Goal: Information Seeking & Learning: Learn about a topic

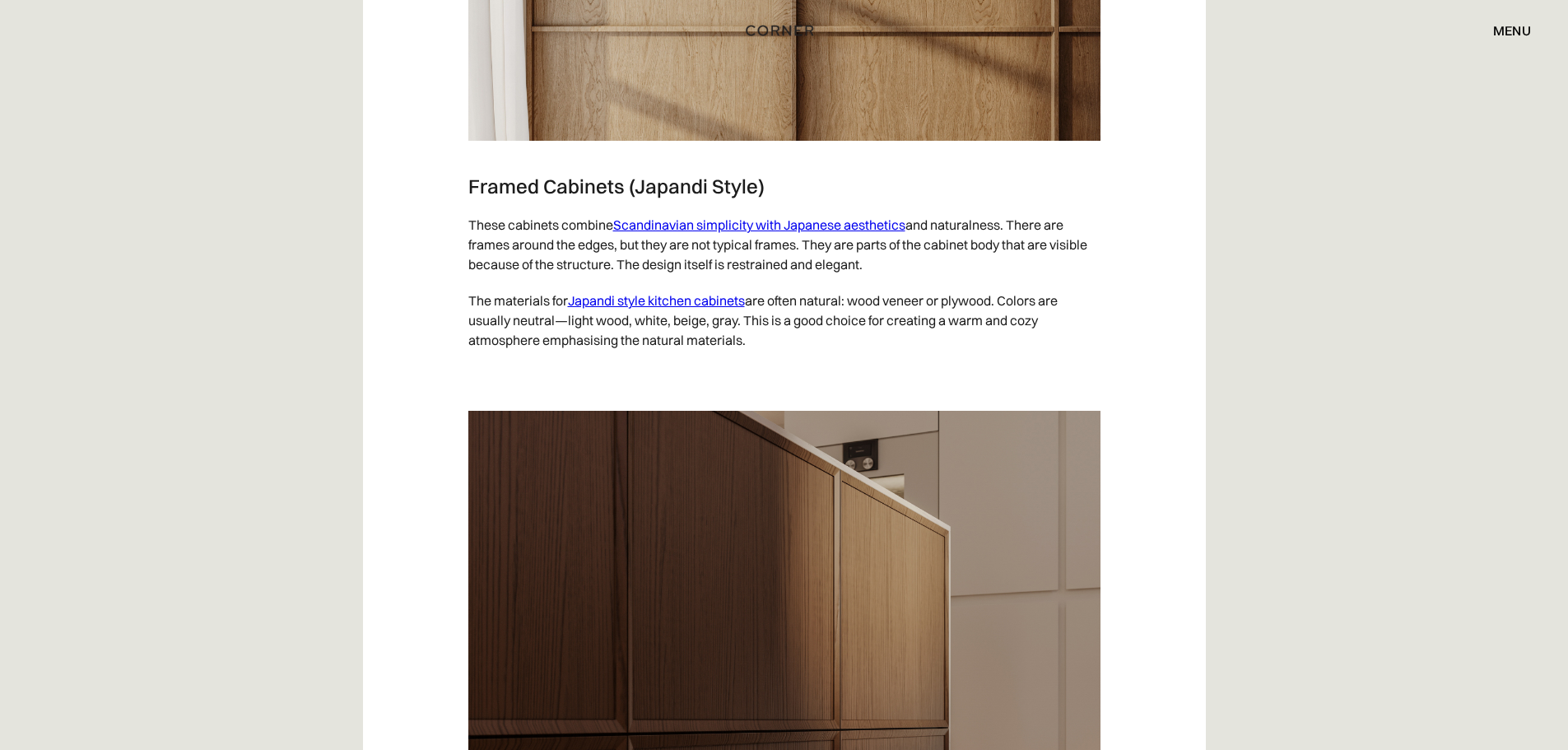
scroll to position [2469, 0]
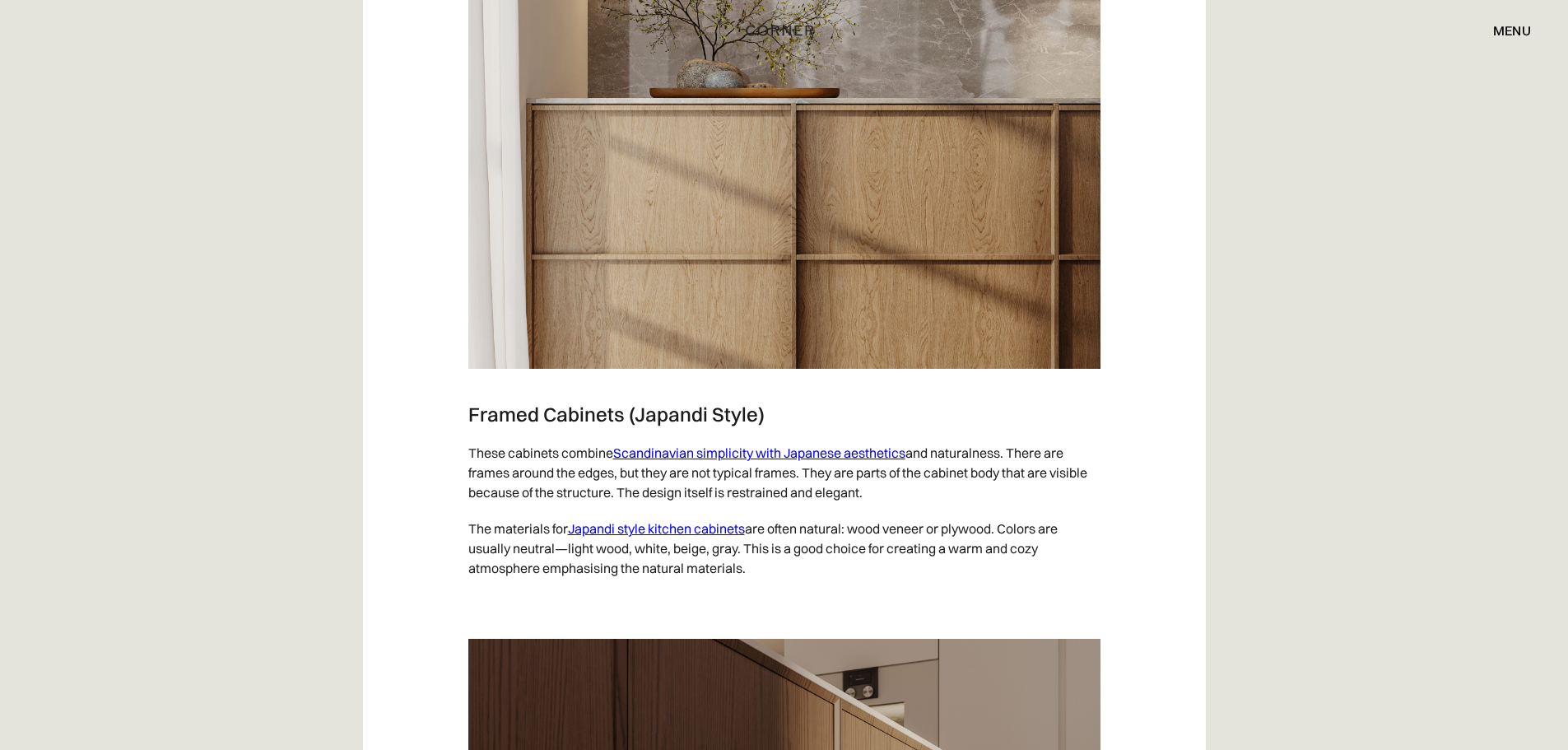
click at [824, 456] on link "Scandinavian simplicity with Japanese aesthetics" at bounding box center [759, 453] width 292 height 16
drag, startPoint x: 870, startPoint y: 529, endPoint x: 723, endPoint y: 123, distance: 431.8
click at [1499, 39] on div "menu close" at bounding box center [1504, 30] width 54 height 28
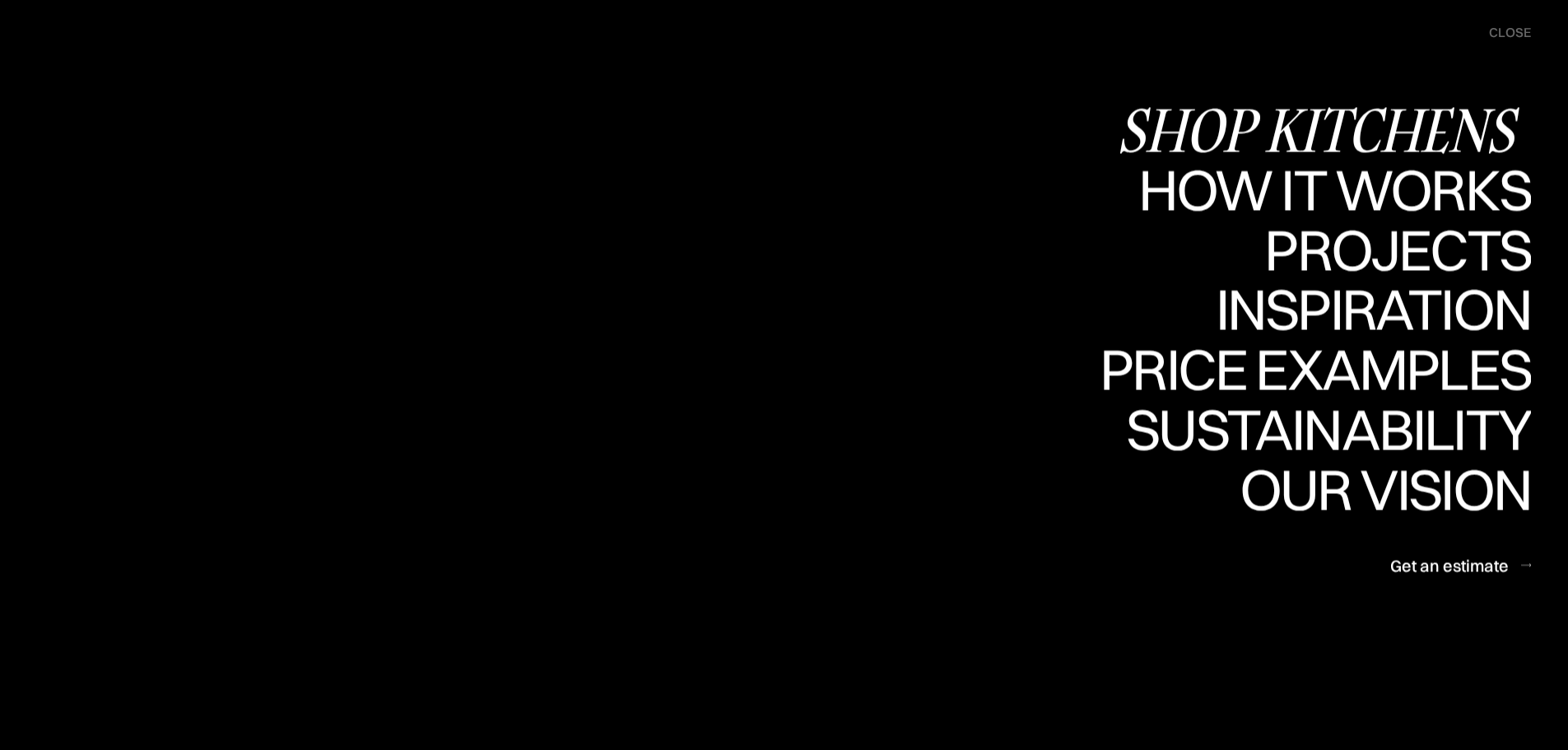
click at [1444, 130] on div "Shop Kitchens" at bounding box center [1324, 129] width 414 height 57
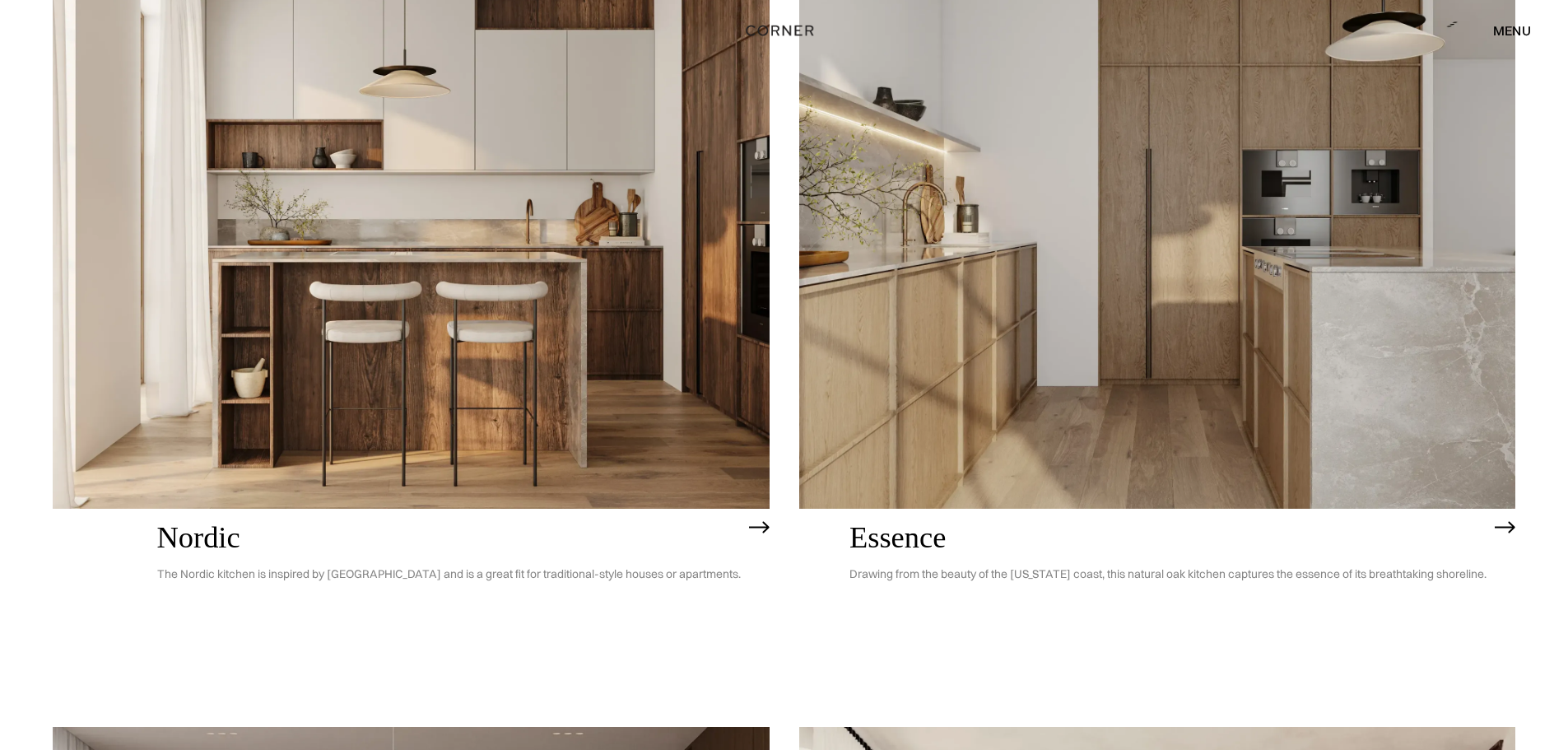
scroll to position [317, 0]
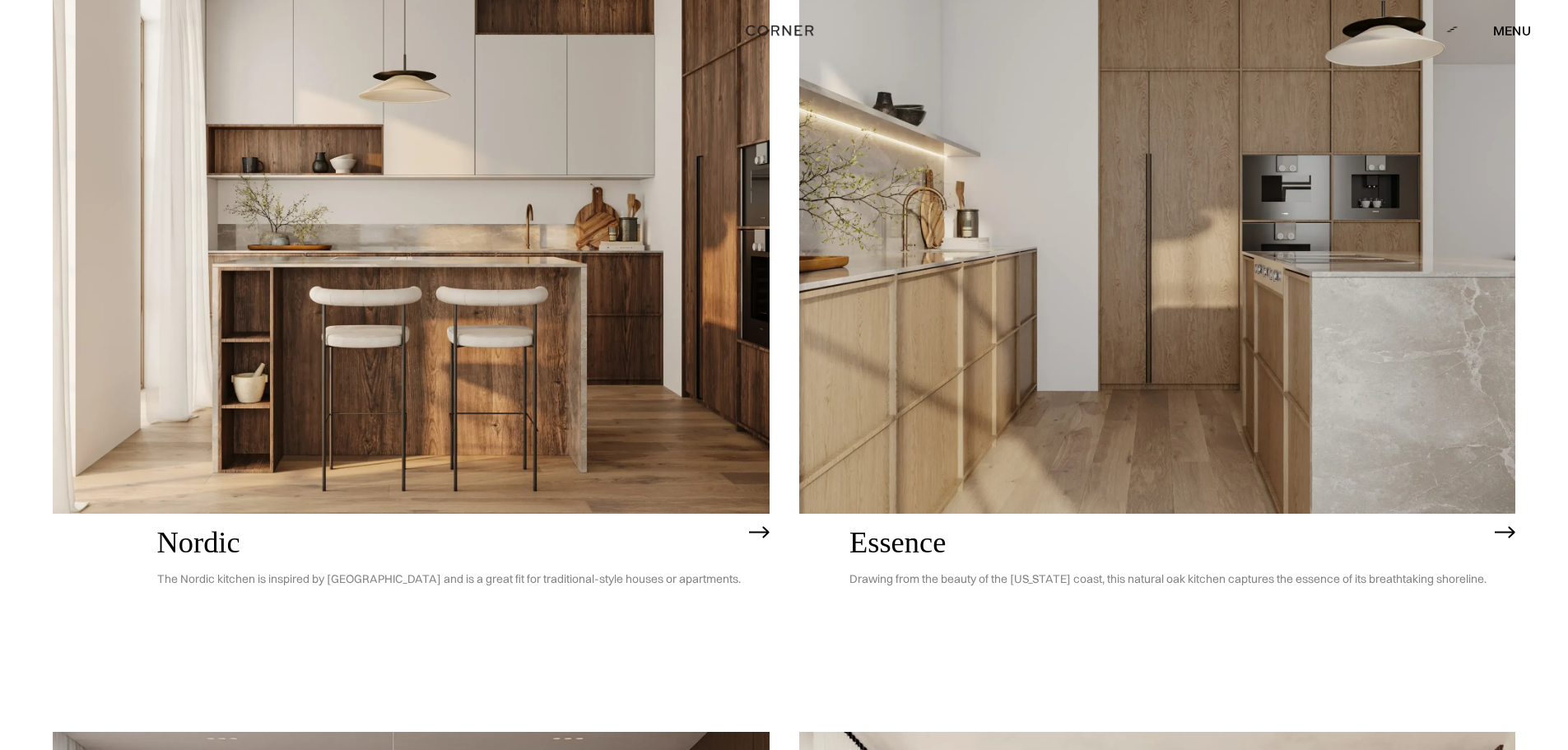
click at [966, 433] on img at bounding box center [1157, 226] width 717 height 573
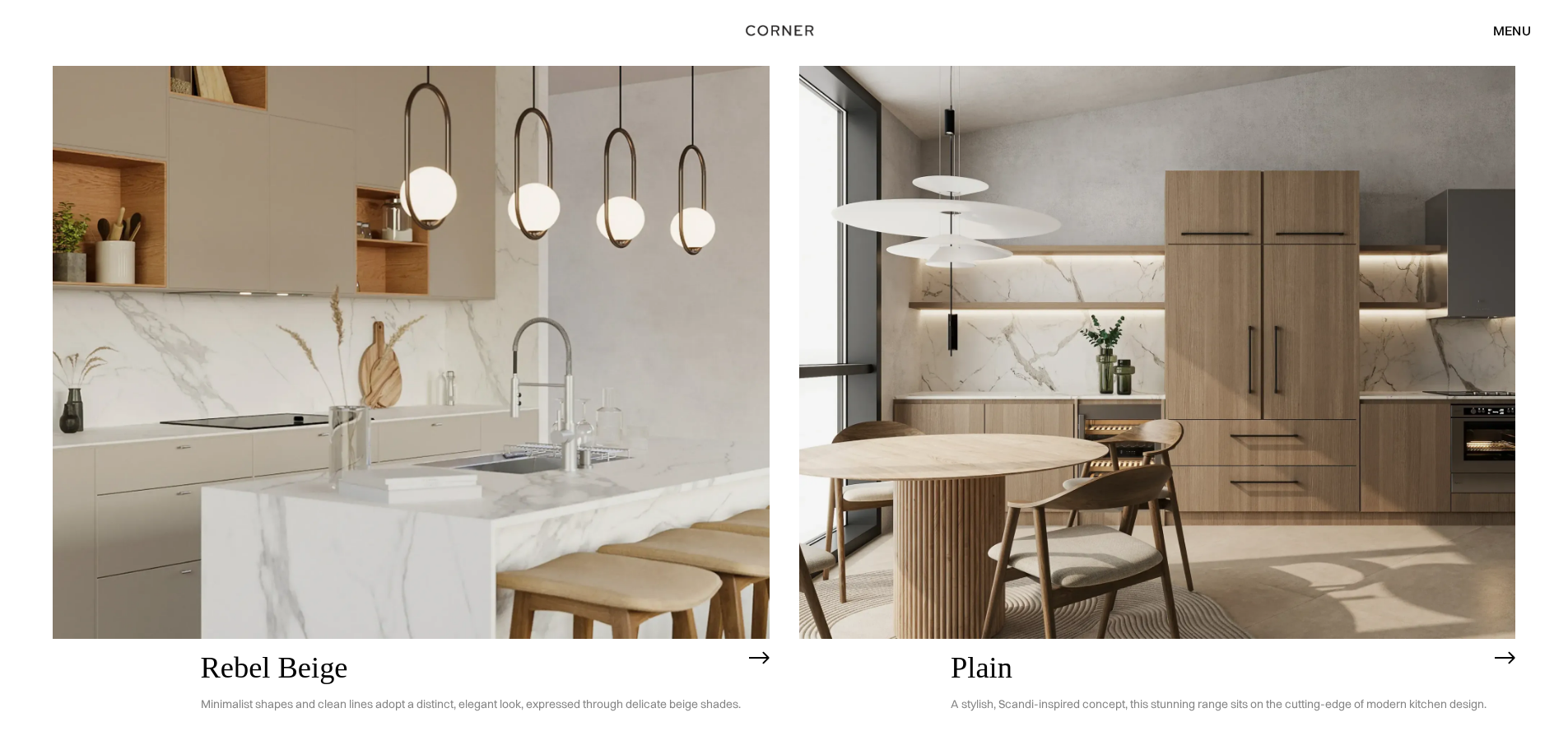
scroll to position [4432, 0]
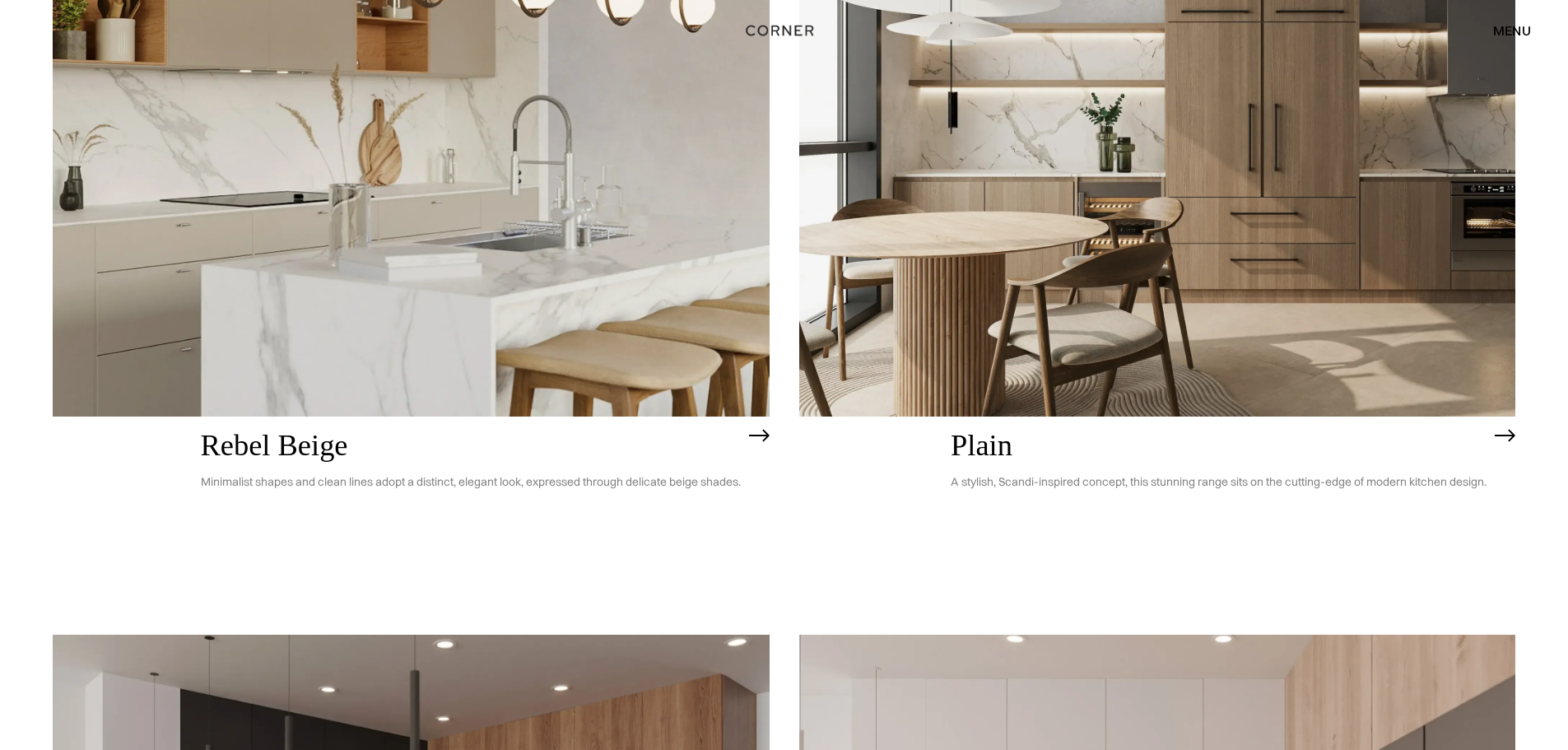
click at [1082, 308] on img at bounding box center [1157, 130] width 717 height 573
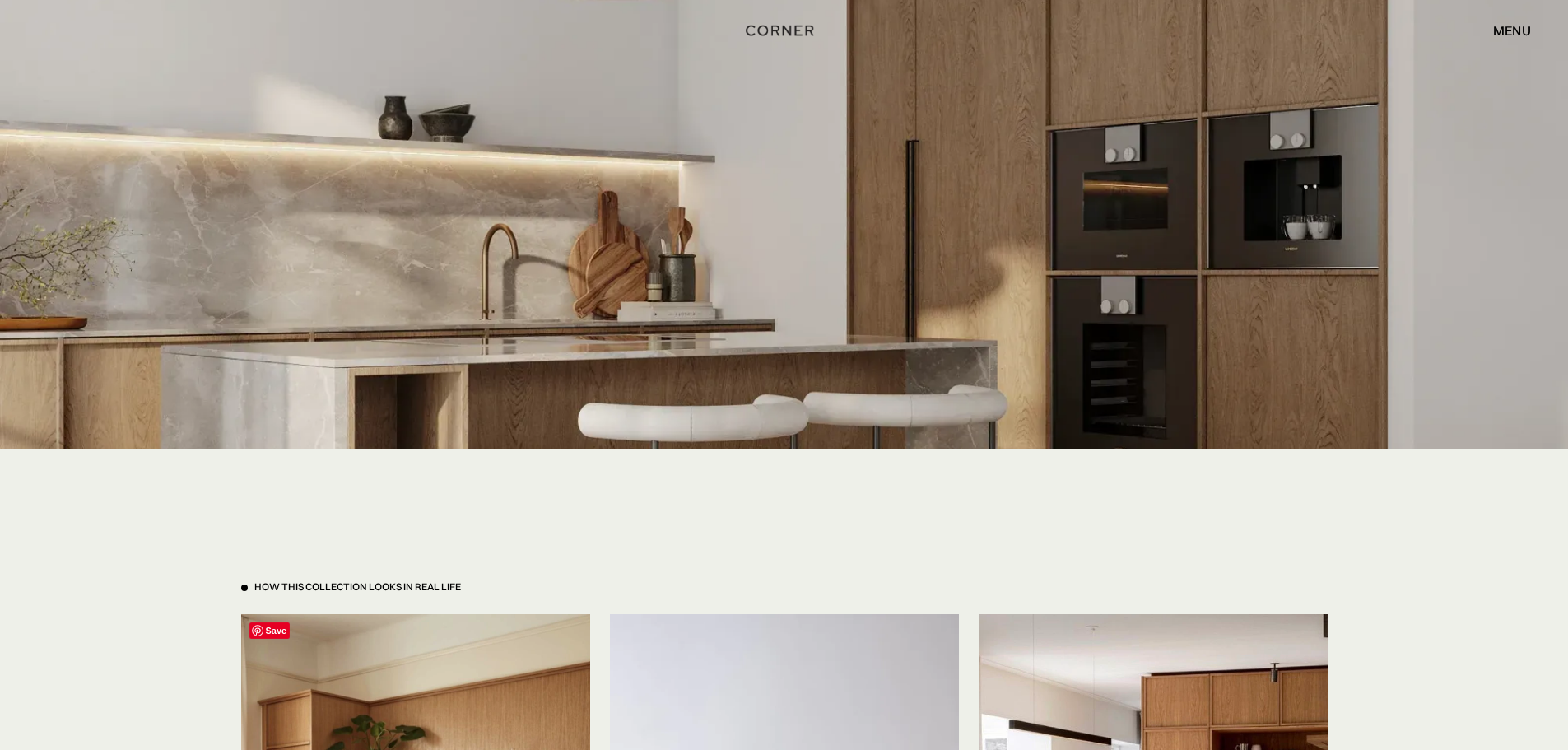
scroll to position [3128, 0]
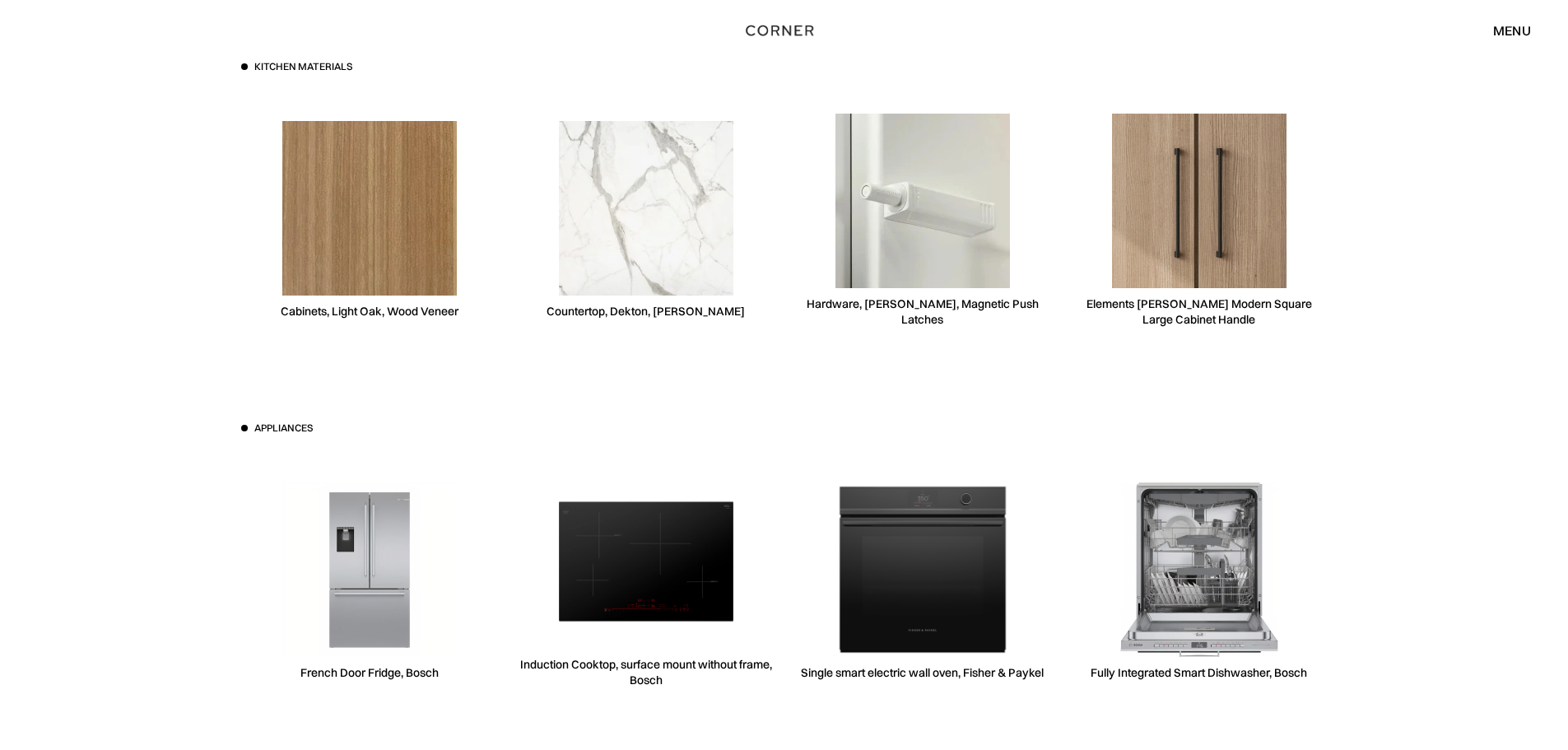
scroll to position [4774, 0]
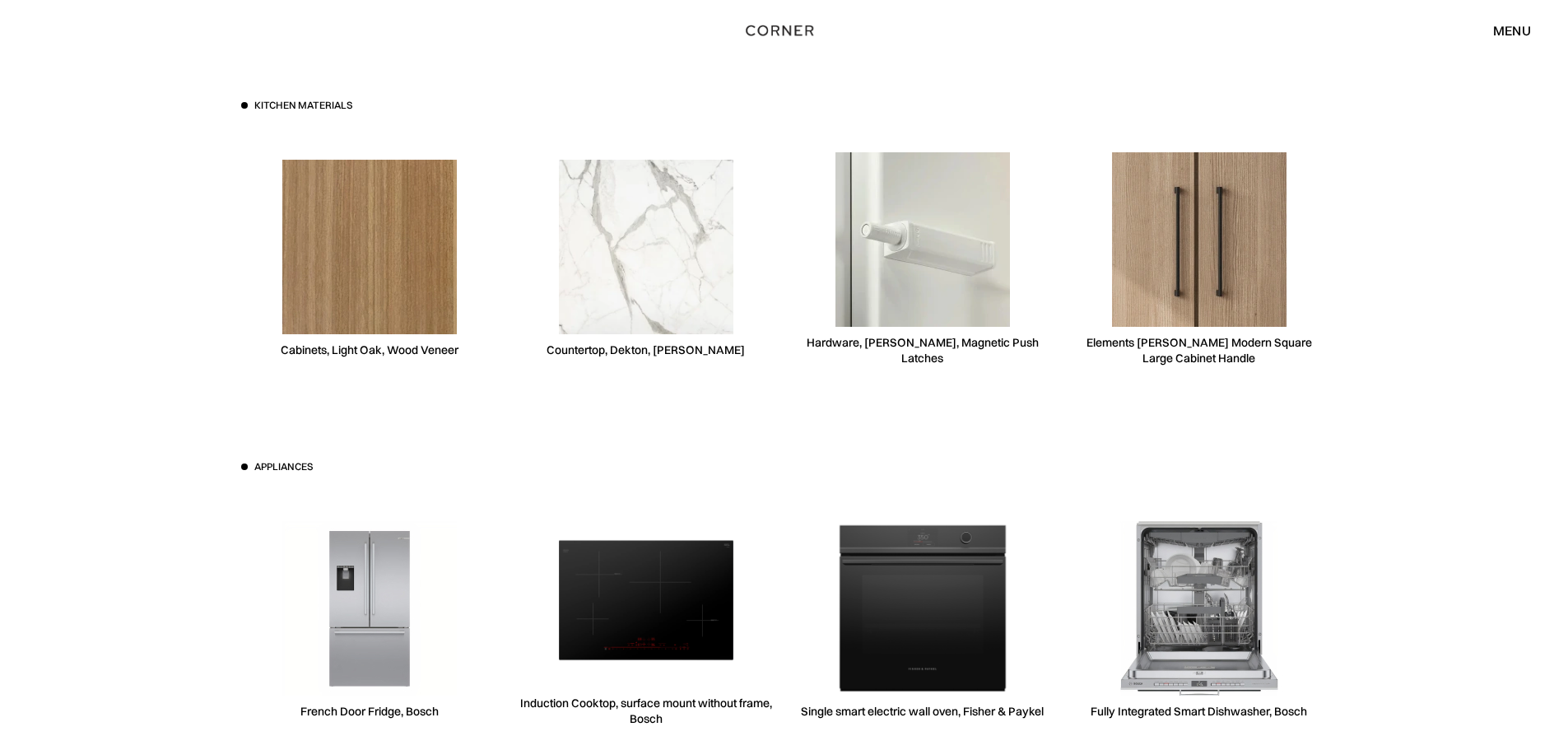
click at [354, 305] on img at bounding box center [369, 247] width 175 height 175
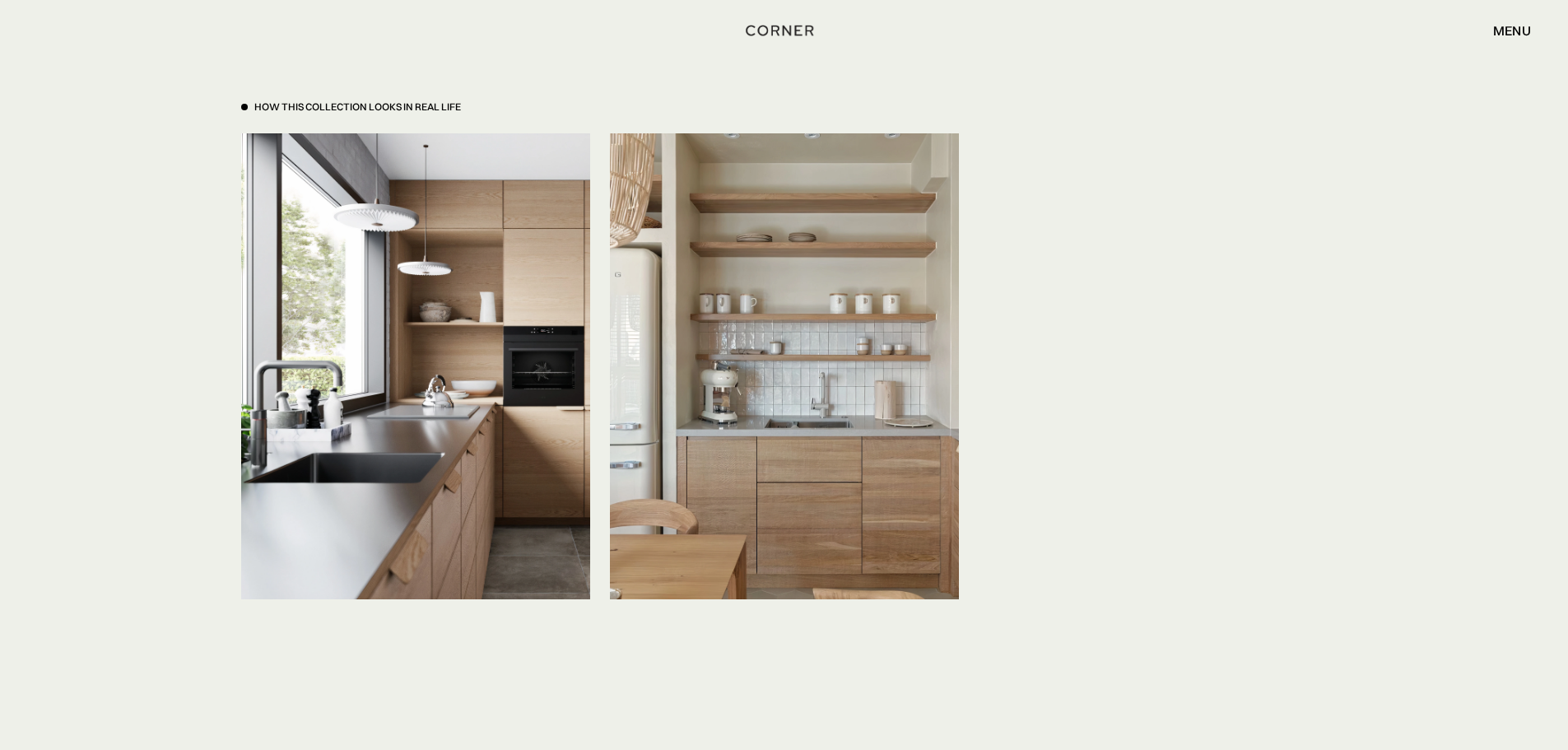
scroll to position [3951, 0]
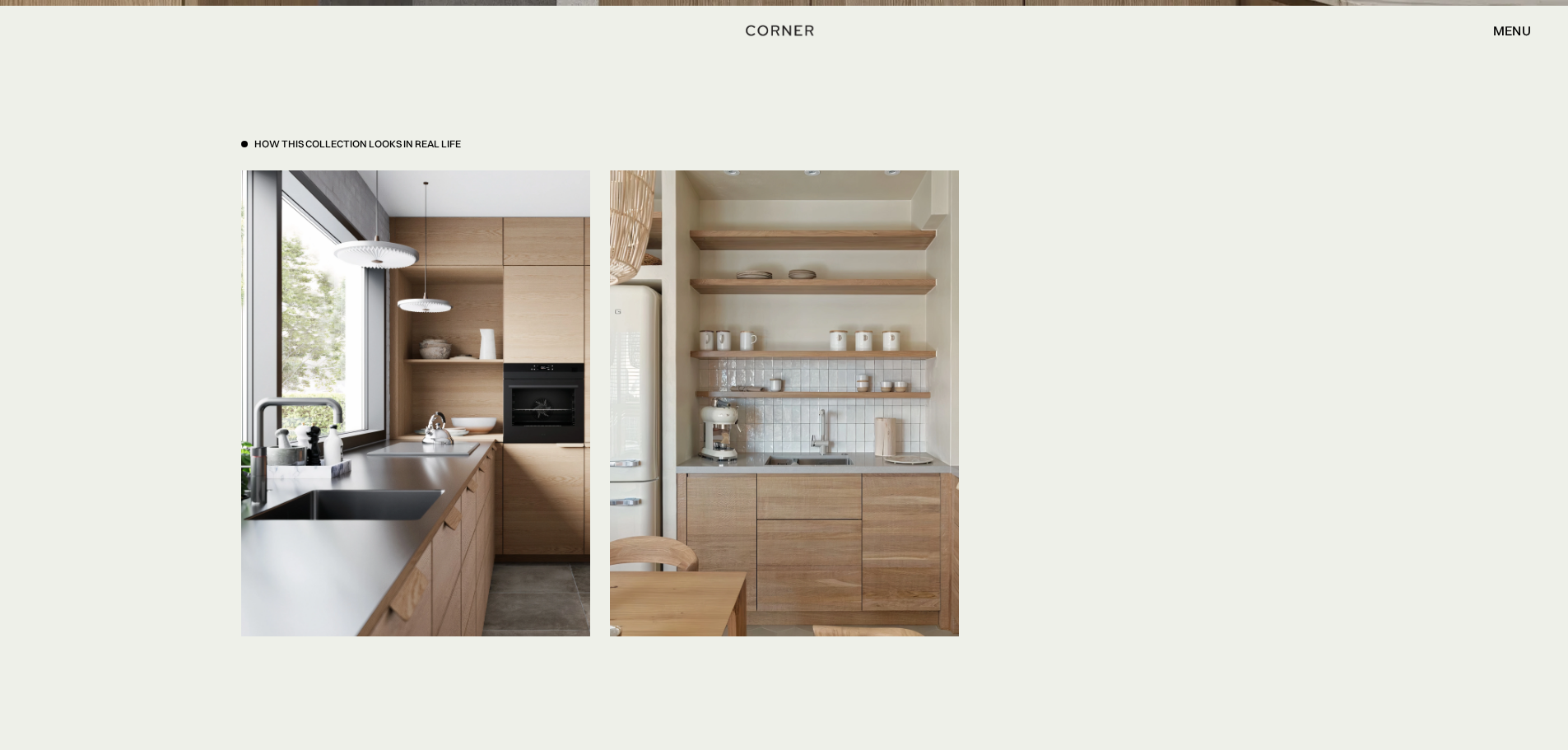
click at [1523, 28] on div "menu" at bounding box center [1512, 30] width 38 height 13
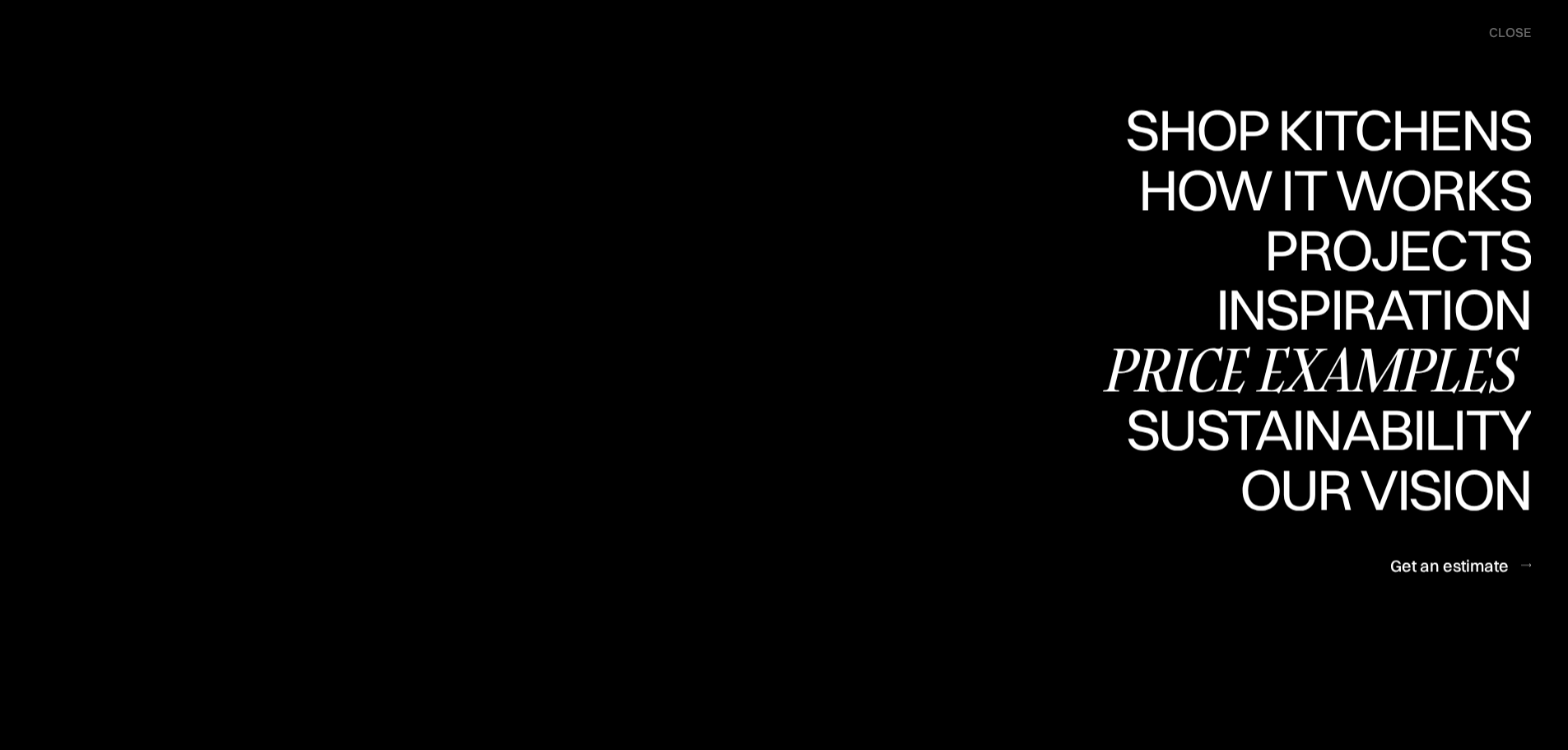
click at [1337, 373] on div "Price examples" at bounding box center [1315, 369] width 431 height 57
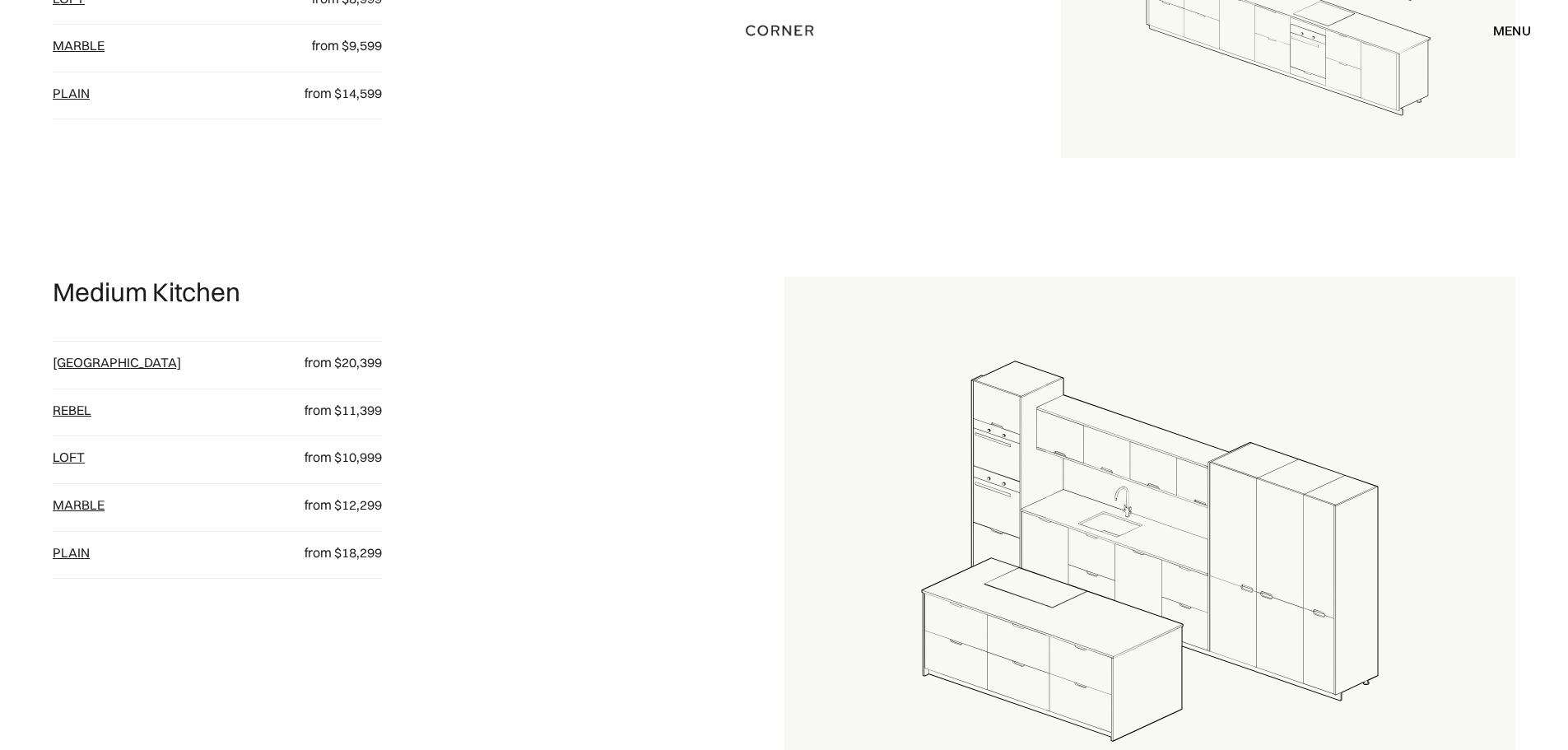
scroll to position [1317, 0]
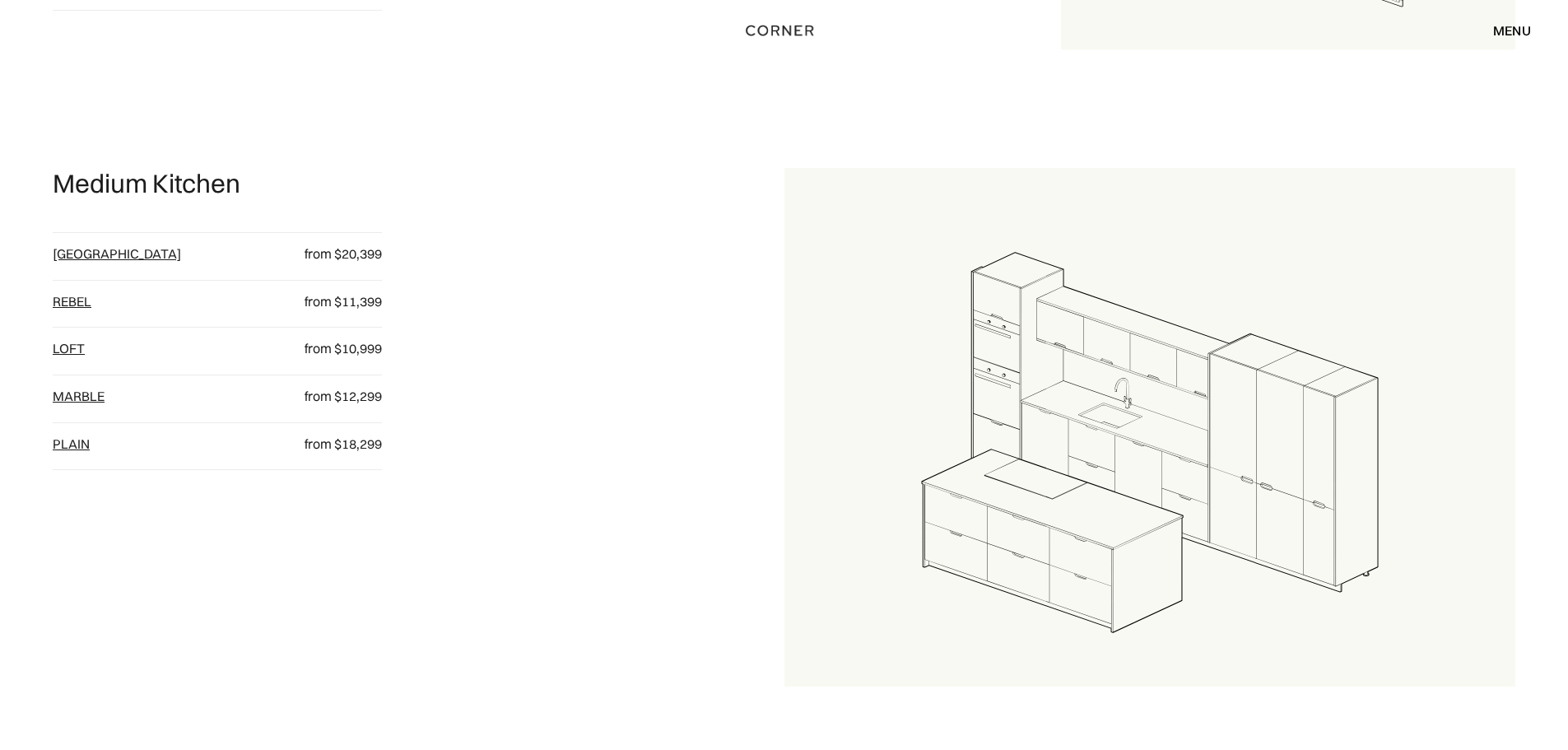
click at [82, 258] on link "[GEOGRAPHIC_DATA]" at bounding box center [117, 253] width 129 height 16
click at [99, 394] on link "Marble" at bounding box center [78, 395] width 52 height 16
drag, startPoint x: 80, startPoint y: 315, endPoint x: 79, endPoint y: 306, distance: 9.1
click at [79, 309] on div "Rebel" at bounding box center [162, 306] width 219 height 27
click at [79, 305] on link "Rebel" at bounding box center [71, 301] width 39 height 16
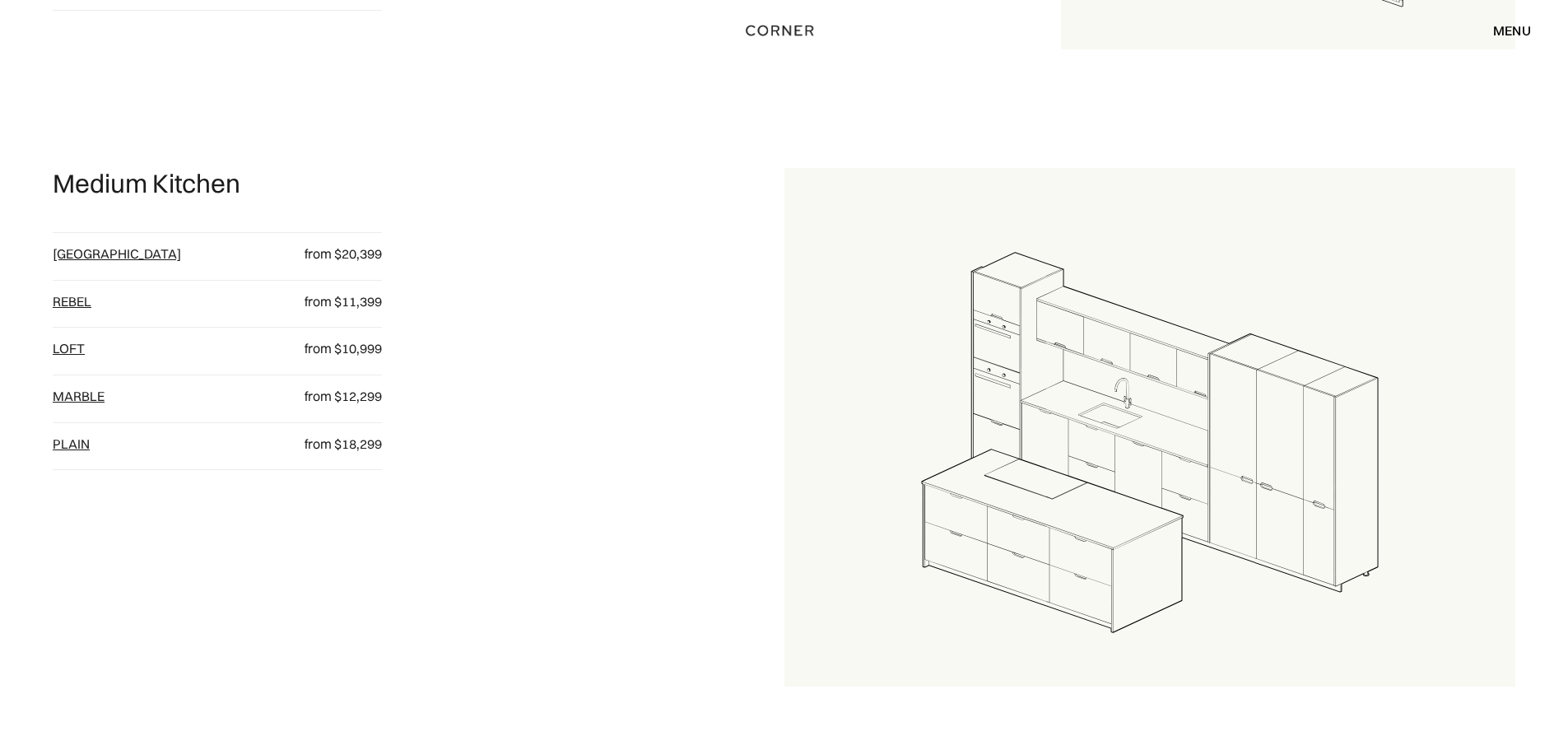
click at [74, 437] on link "plain" at bounding box center [70, 443] width 37 height 16
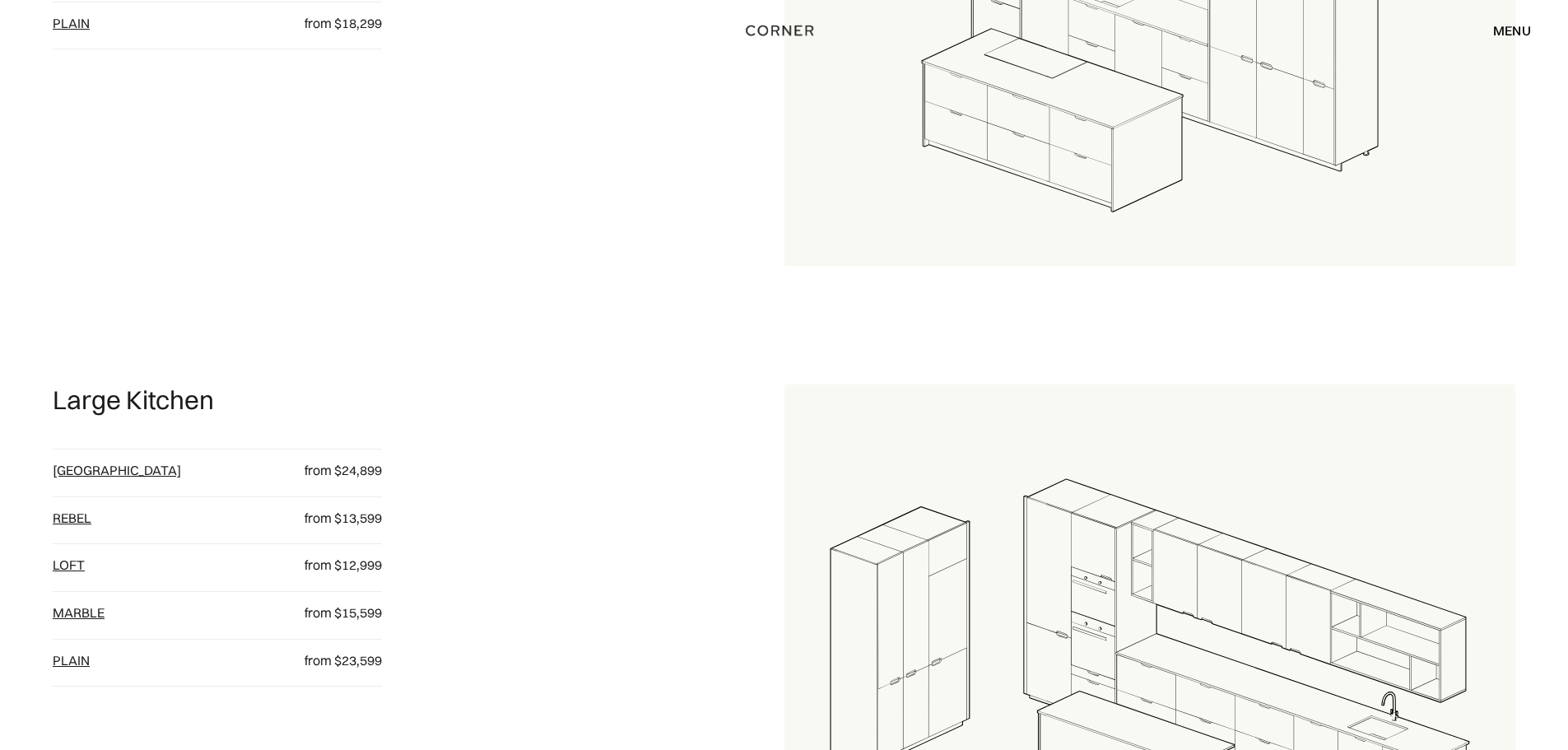
scroll to position [1976, 0]
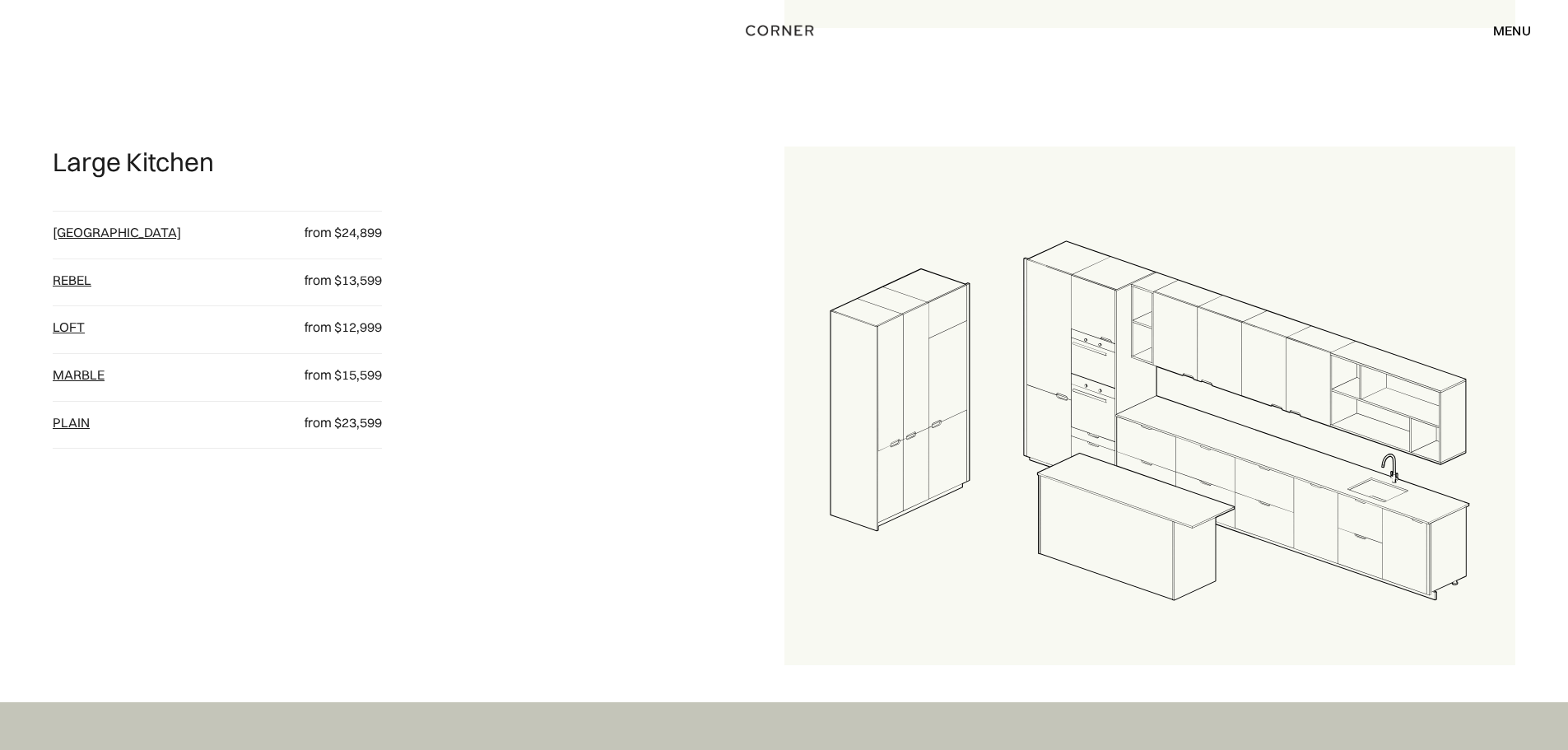
click at [1509, 31] on div "menu" at bounding box center [1512, 30] width 38 height 13
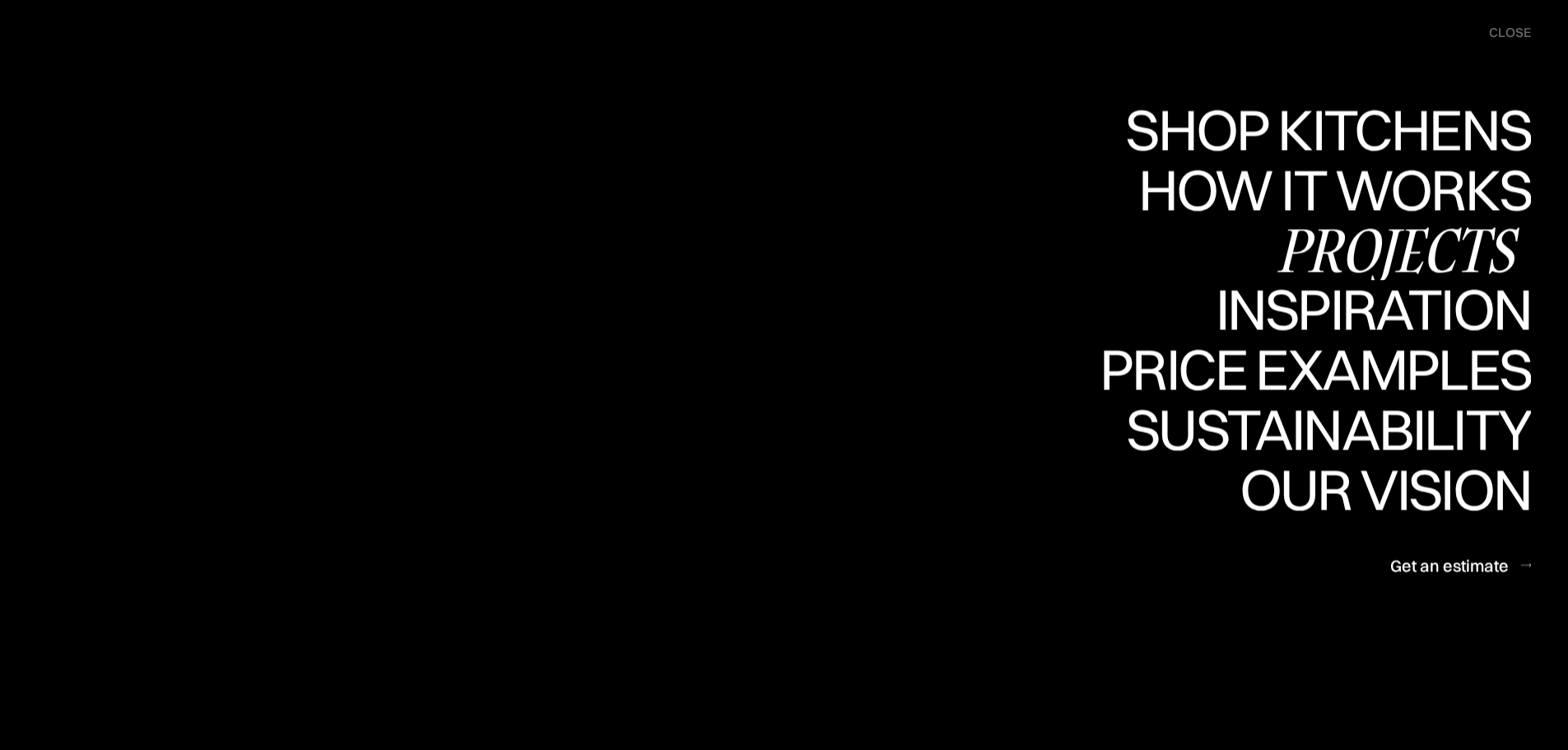
click at [1396, 238] on div "Projects" at bounding box center [1397, 249] width 267 height 57
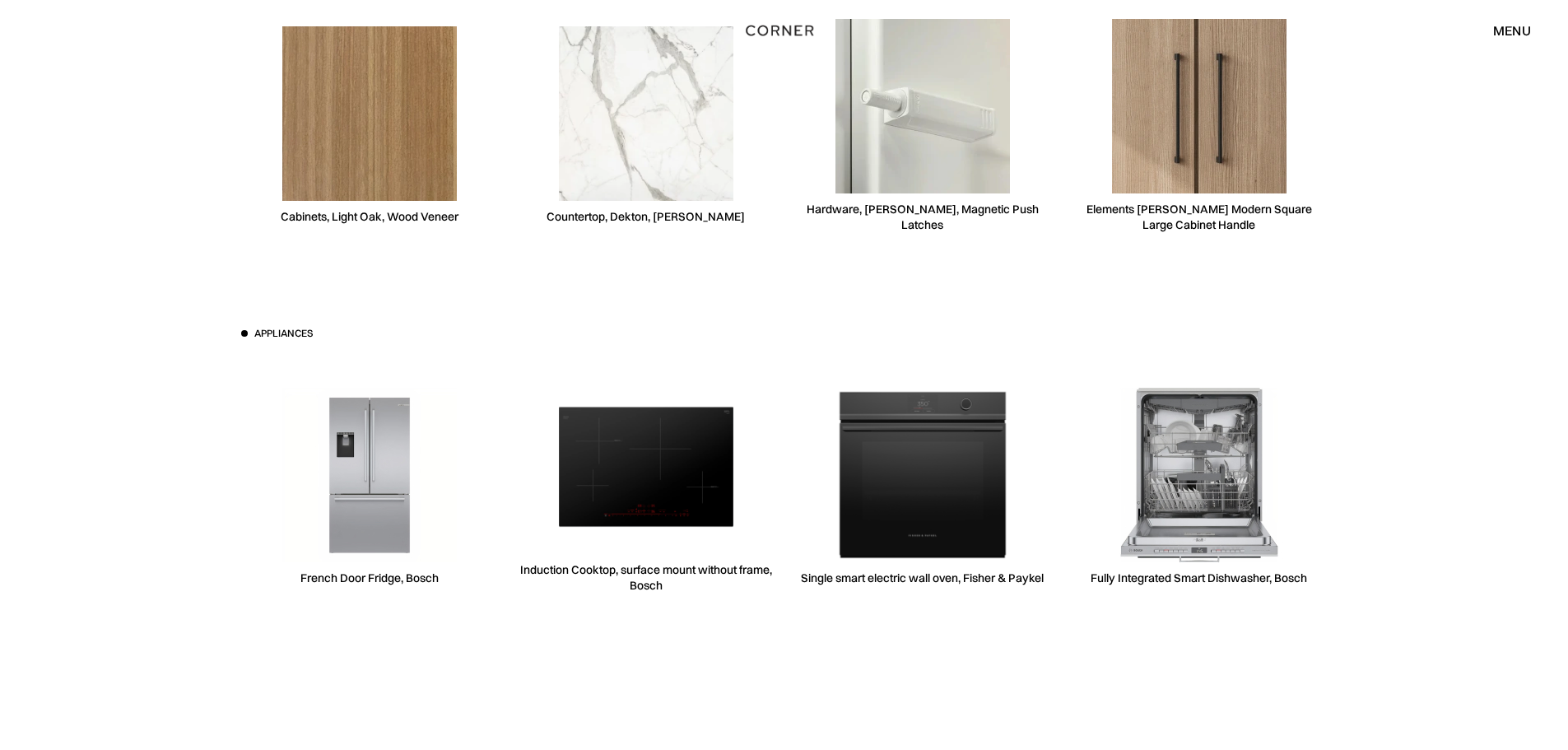
scroll to position [4939, 0]
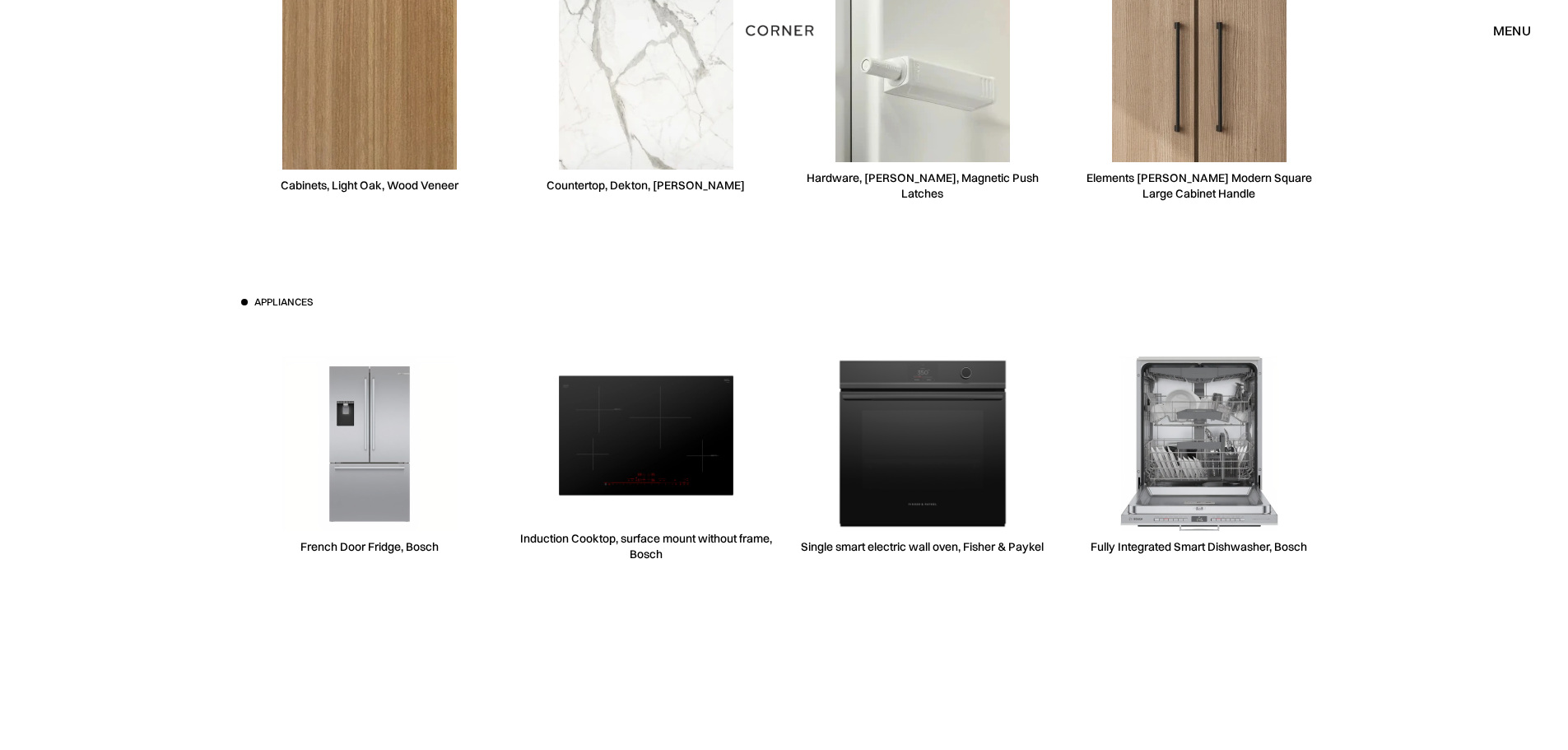
click at [363, 170] on img at bounding box center [369, 82] width 175 height 175
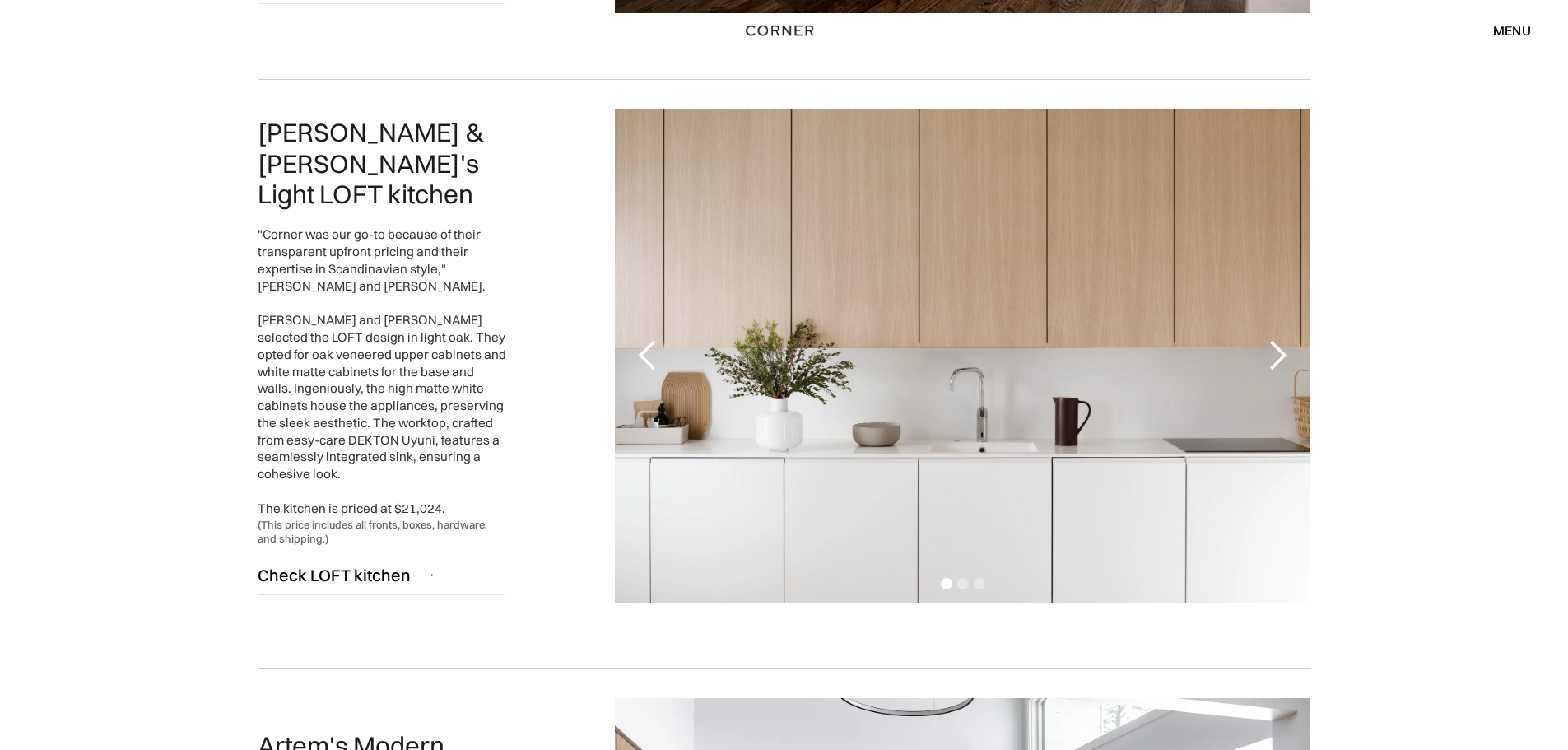
scroll to position [1317, 0]
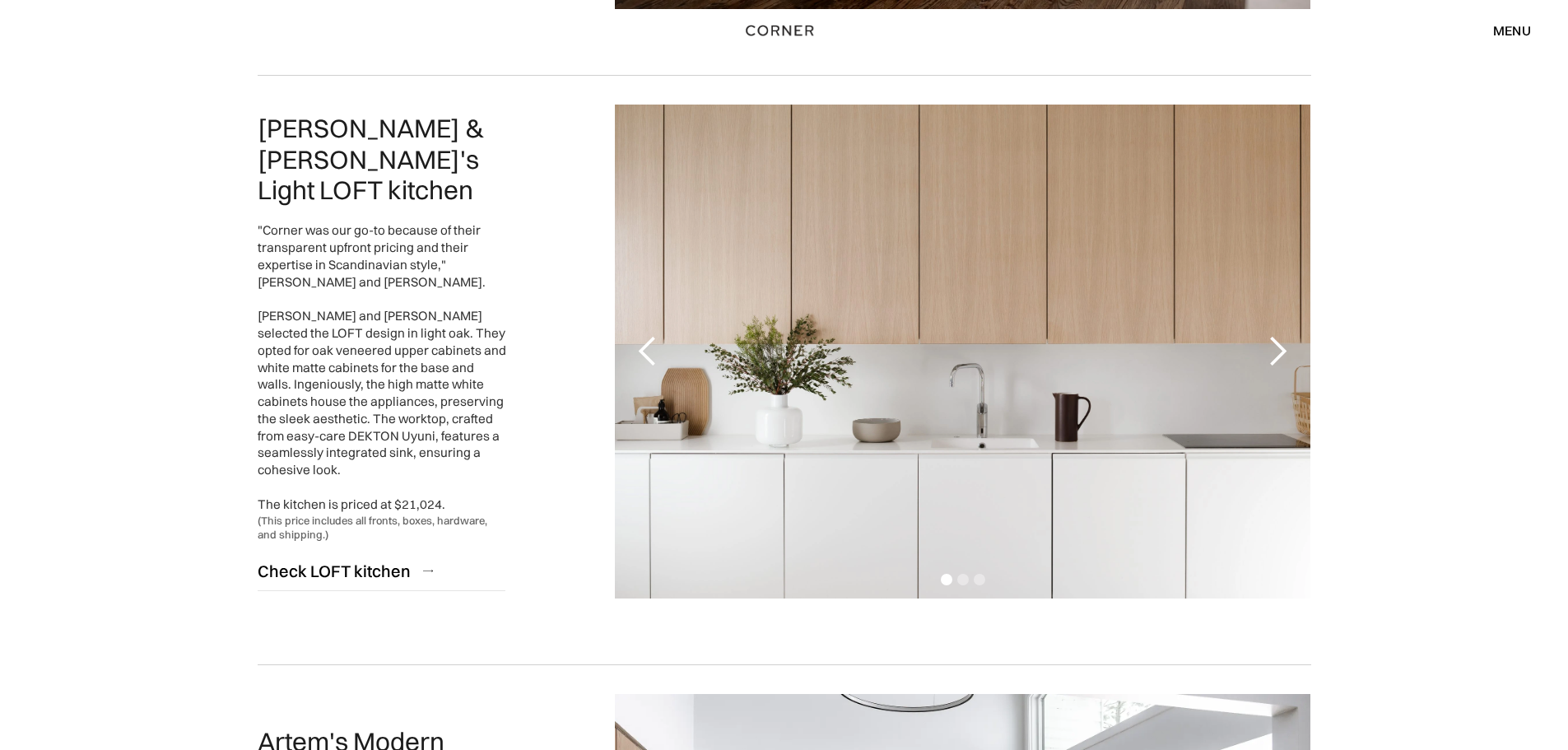
click at [1248, 347] on div "next slide" at bounding box center [1277, 351] width 66 height 494
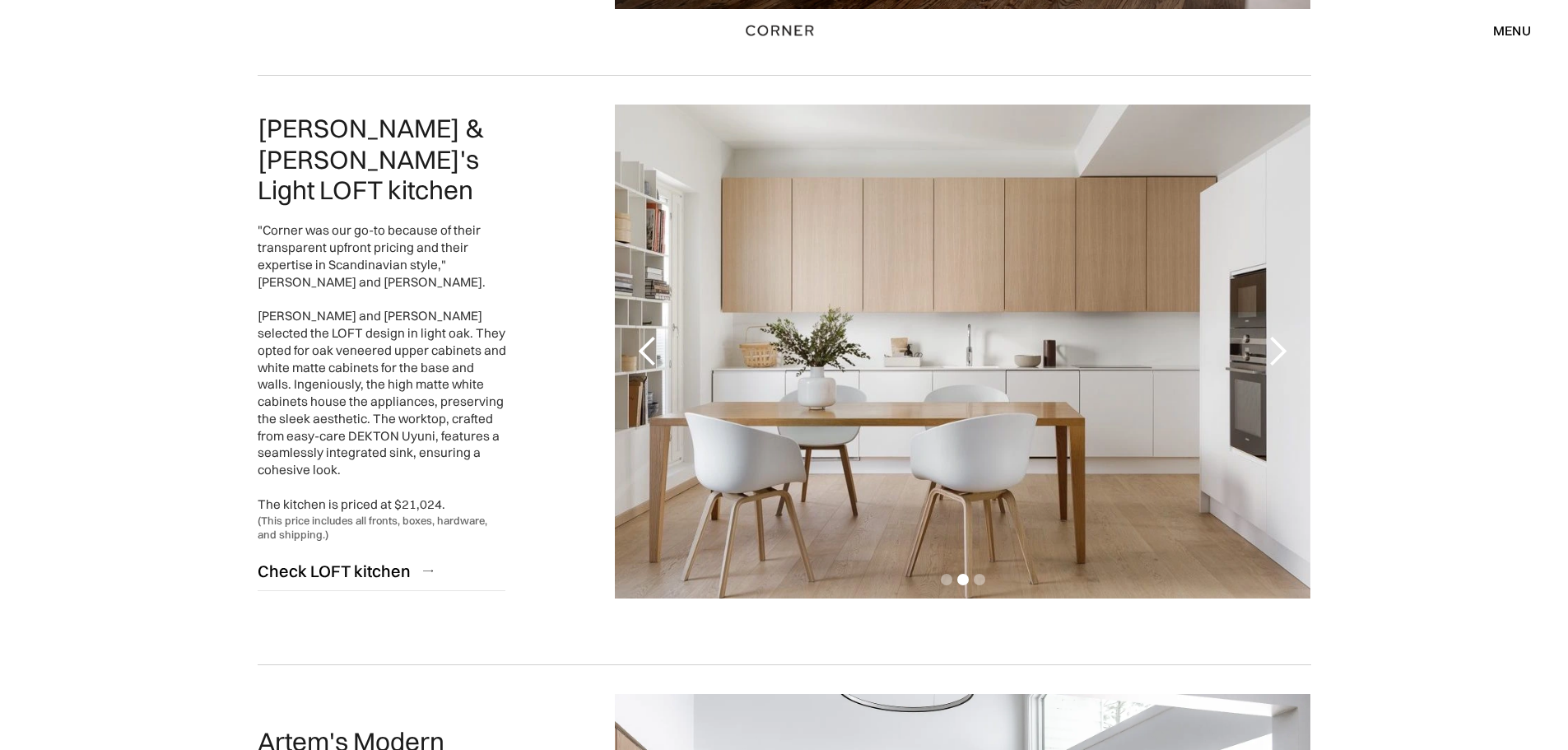
click at [1248, 347] on div "next slide" at bounding box center [1277, 351] width 66 height 494
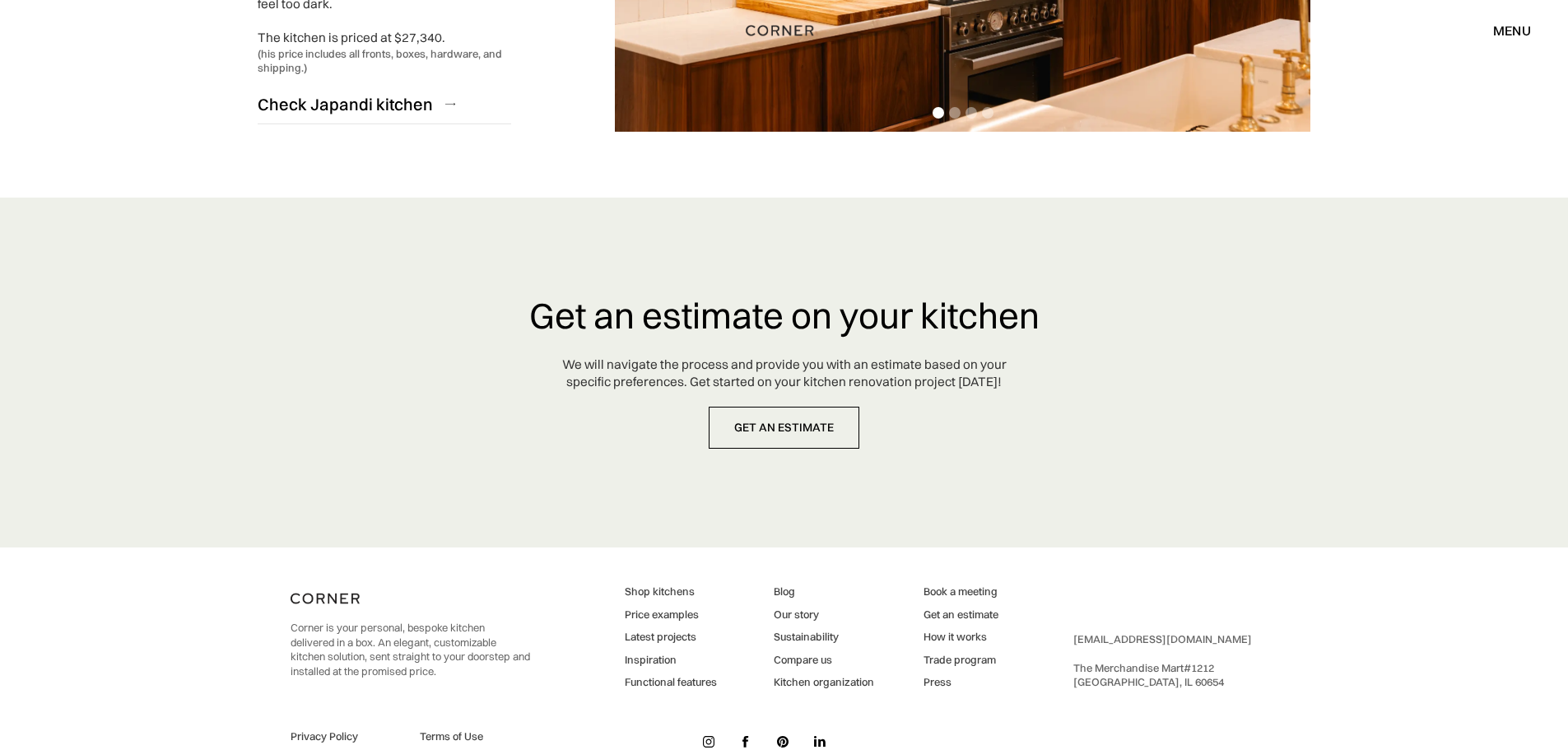
scroll to position [4203, 0]
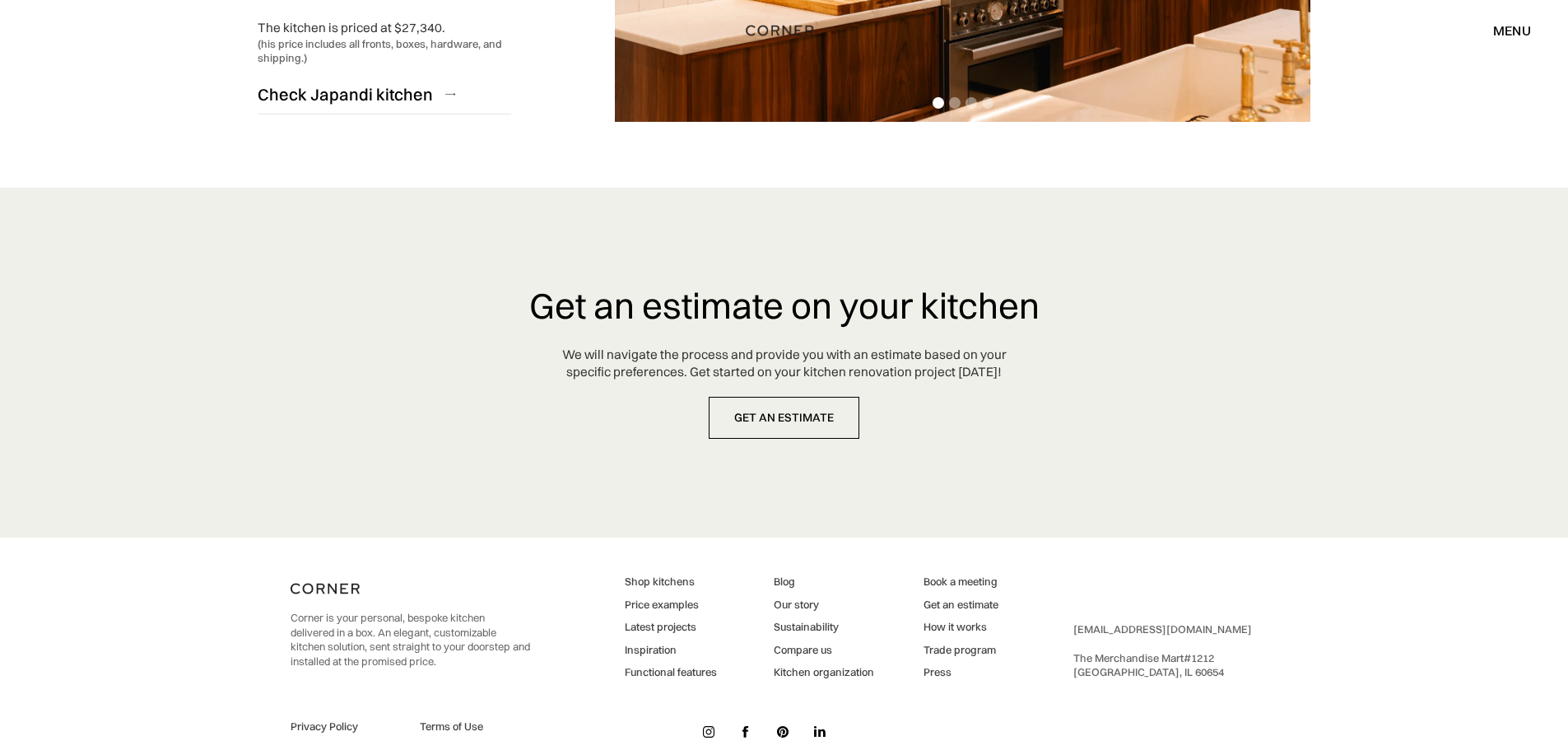
click at [662, 643] on link "Inspiration" at bounding box center [671, 650] width 93 height 15
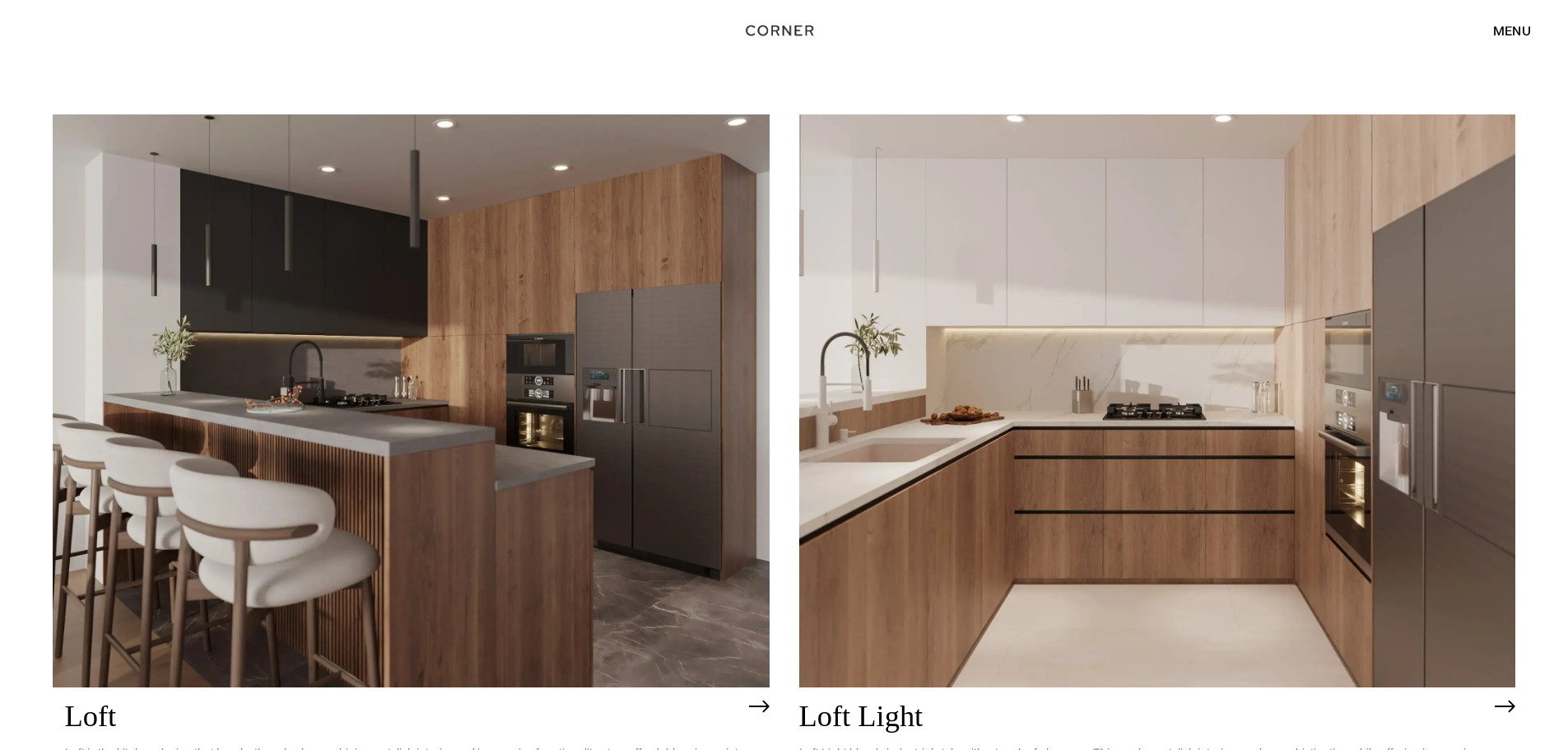
scroll to position [4597, 0]
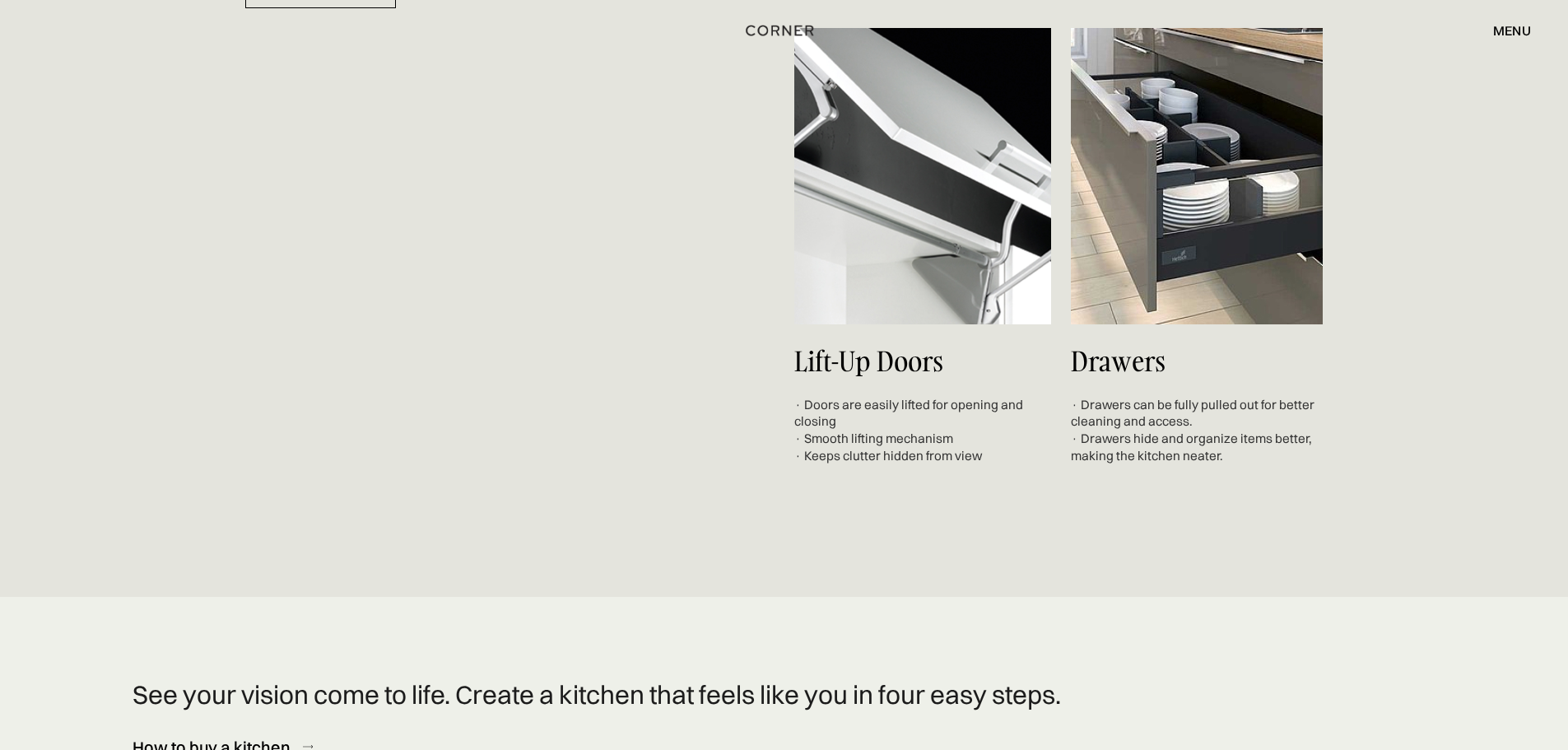
scroll to position [6151, 0]
